Goal: Check status: Check status

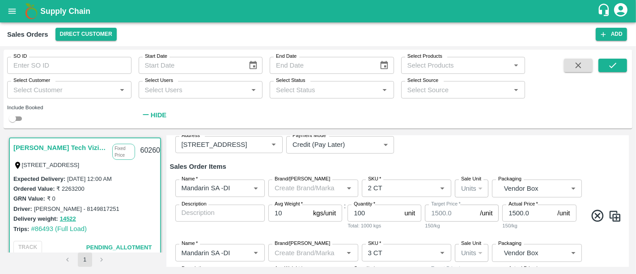
scroll to position [78, 0]
click at [521, 208] on input "1500.0" at bounding box center [528, 212] width 51 height 17
paste input "824.84"
type input "1824.84"
click at [532, 230] on div "Name   * Name   * Brand/Marka Brand/Marka SKU   * SKU   * Sale Unit Units 2 Sal…" at bounding box center [398, 204] width 456 height 64
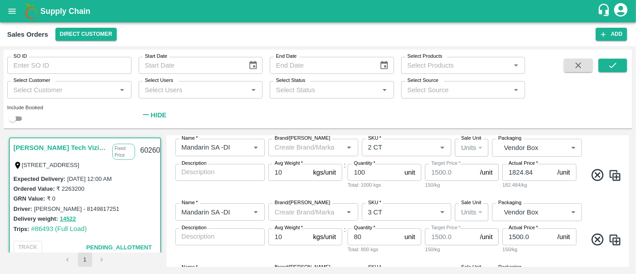
scroll to position [119, 0]
click at [532, 230] on input "1500.0" at bounding box center [528, 236] width 51 height 17
paste input "824.84"
type input "1824.84"
click at [507, 251] on div "182.484/kg" at bounding box center [540, 249] width 74 height 8
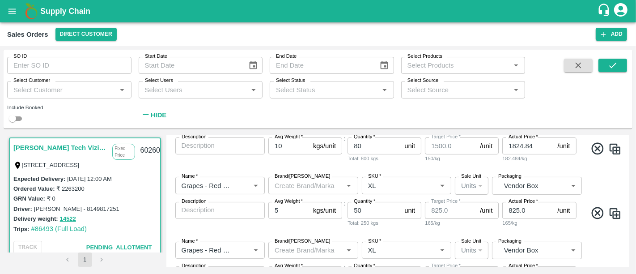
scroll to position [213, 0]
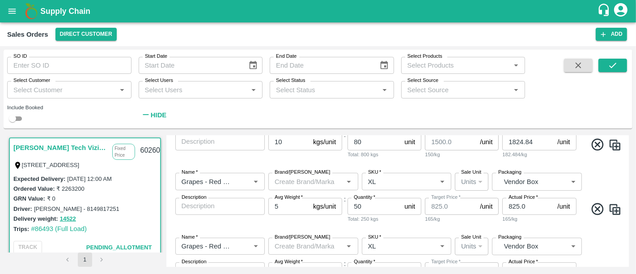
click at [452, 227] on div "Name   * Name   * Brand/Marka Brand/Marka SKU   * SKU   * Sale Unit Units 2 Sal…" at bounding box center [398, 198] width 456 height 64
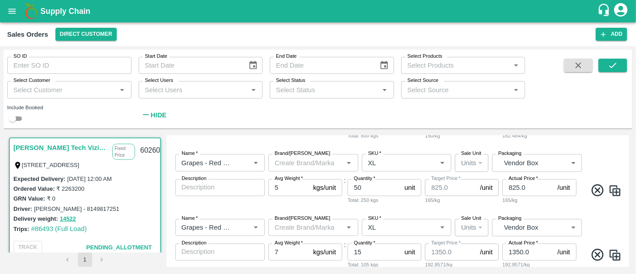
scroll to position [233, 0]
click at [521, 188] on input "825.0" at bounding box center [528, 187] width 51 height 17
paste input "974.84"
type input "974.84"
click at [522, 201] on div "194.968/kg" at bounding box center [540, 200] width 74 height 8
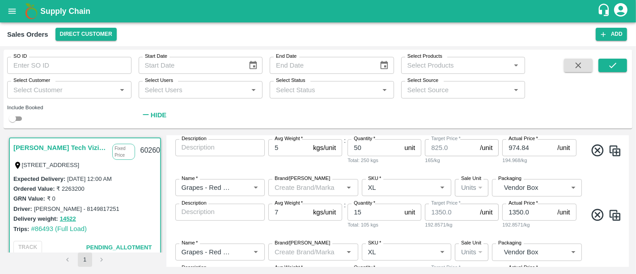
scroll to position [271, 0]
drag, startPoint x: 351, startPoint y: 226, endPoint x: 387, endPoint y: 227, distance: 35.8
click at [387, 227] on div "Total: 105 kgs" at bounding box center [385, 226] width 74 height 8
drag, startPoint x: 387, startPoint y: 227, endPoint x: 371, endPoint y: 224, distance: 16.0
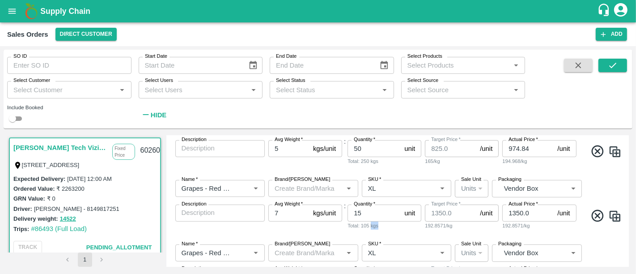
click at [371, 224] on div "Total: 105 kgs" at bounding box center [385, 226] width 74 height 8
drag, startPoint x: 371, startPoint y: 224, endPoint x: 348, endPoint y: 229, distance: 24.1
click at [348, 229] on div "Total: 105 kgs" at bounding box center [385, 226] width 74 height 8
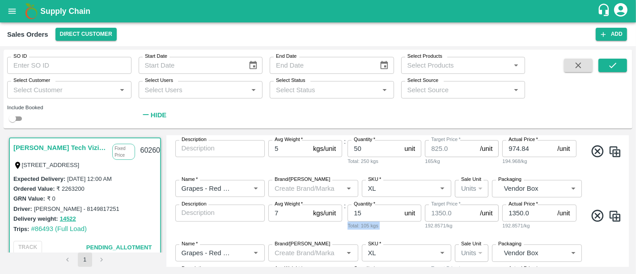
drag, startPoint x: 348, startPoint y: 229, endPoint x: 384, endPoint y: 228, distance: 36.7
click at [384, 228] on div "Total: 105 kgs" at bounding box center [385, 226] width 74 height 8
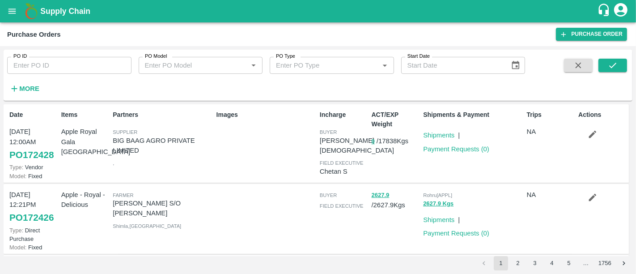
click at [32, 90] on strong "More" at bounding box center [29, 88] width 20 height 7
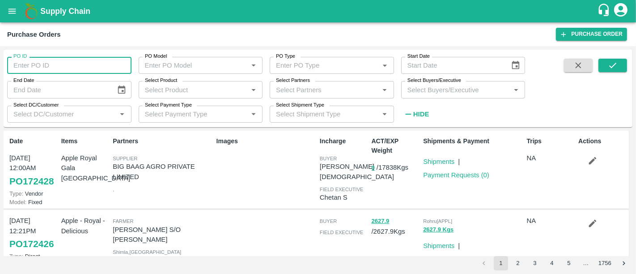
click at [80, 67] on input "PO ID" at bounding box center [69, 65] width 124 height 17
type input "162728"
click at [607, 60] on button "submit" at bounding box center [613, 65] width 29 height 13
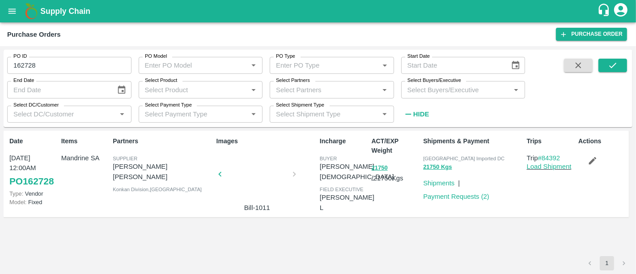
click at [195, 167] on p "[PERSON_NAME] [PERSON_NAME]" at bounding box center [163, 172] width 100 height 20
copy p "[PERSON_NAME] [PERSON_NAME]"
click at [251, 175] on div at bounding box center [257, 176] width 67 height 47
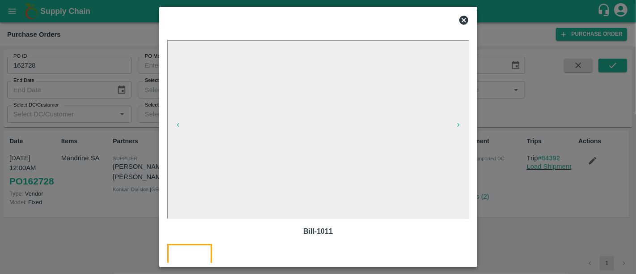
click at [548, 248] on div at bounding box center [318, 137] width 636 height 274
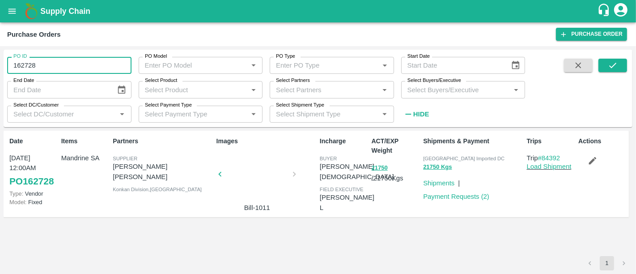
drag, startPoint x: 73, startPoint y: 72, endPoint x: 0, endPoint y: 59, distance: 74.1
click at [0, 59] on div "PO ID 162728 PO ID PO Model PO Model   * PO Type PO Type   * Start Date Start D…" at bounding box center [318, 160] width 636 height 228
type input "162728"
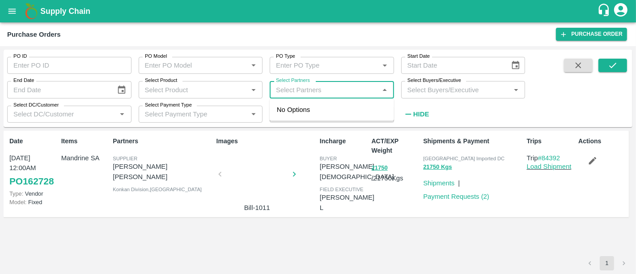
click at [302, 89] on input "Select Partners" at bounding box center [325, 90] width 104 height 12
paste input "[PERSON_NAME] [PERSON_NAME]"
type input "[PERSON_NAME] [PERSON_NAME]"
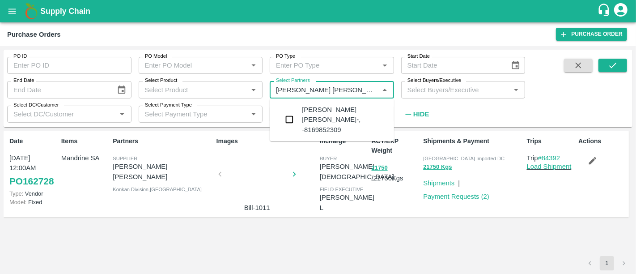
type input "162728"
click at [344, 106] on div "[PERSON_NAME] [PERSON_NAME]-, -8169852309" at bounding box center [344, 120] width 85 height 30
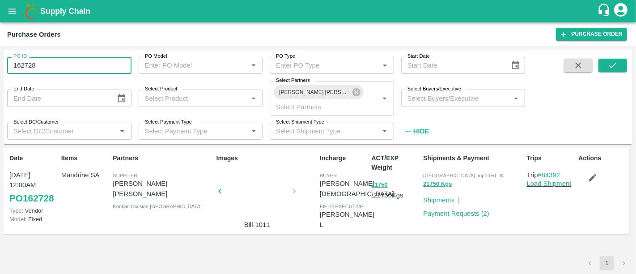
click at [99, 64] on input "162728" at bounding box center [69, 65] width 124 height 17
type input "162728"
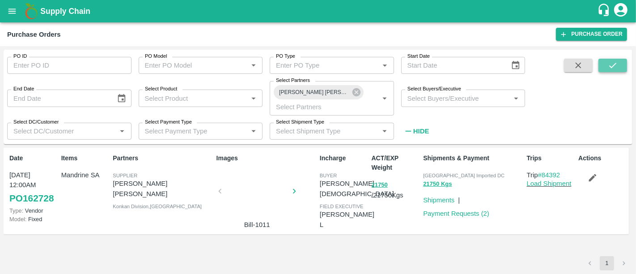
click at [606, 65] on button "submit" at bounding box center [613, 65] width 29 height 13
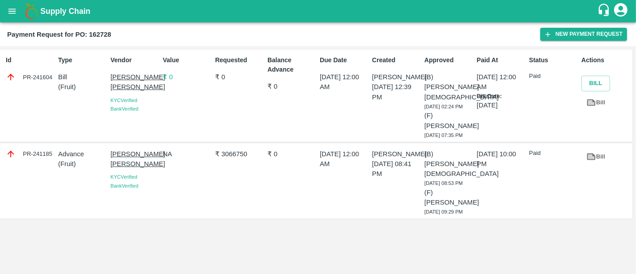
click at [171, 80] on p "₹ 0" at bounding box center [187, 77] width 49 height 10
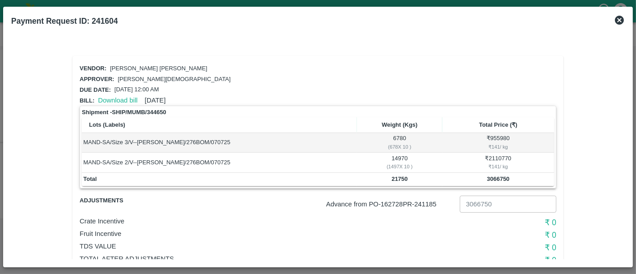
click at [621, 14] on div "Payment Request ID: 241604" at bounding box center [318, 21] width 621 height 20
click at [625, 21] on icon at bounding box center [619, 20] width 11 height 11
